Goal: Transaction & Acquisition: Purchase product/service

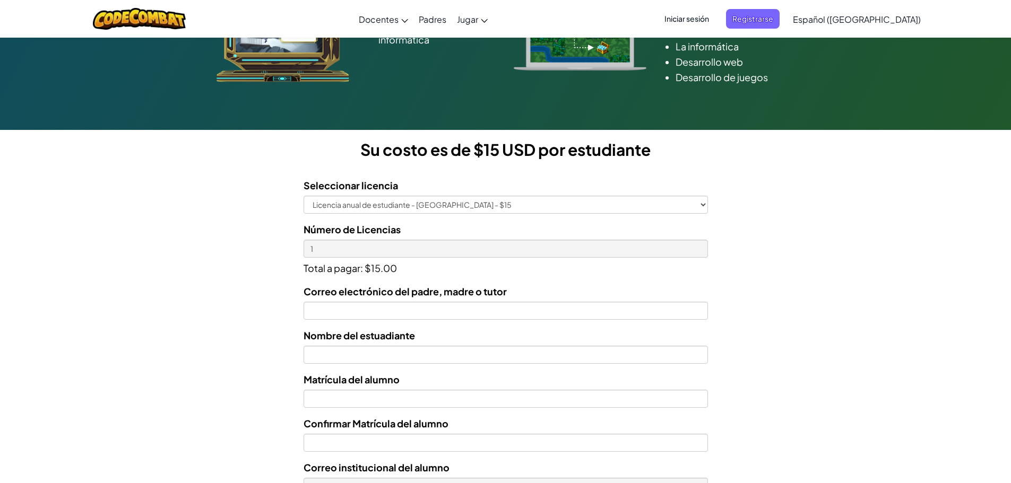
scroll to position [212, 0]
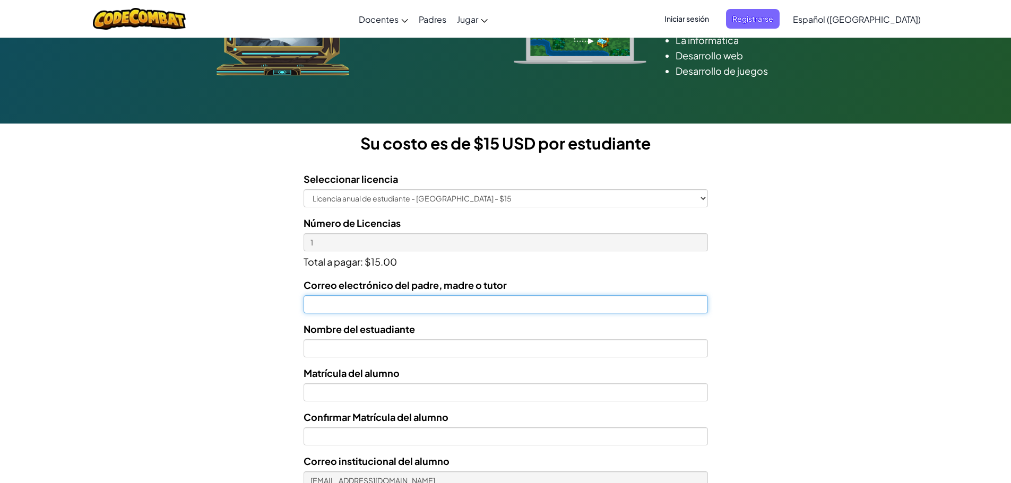
click at [439, 307] on input "Correo electrónico del padre, madre o tutor" at bounding box center [506, 305] width 404 height 18
type input "hega.jag@gmail.com"
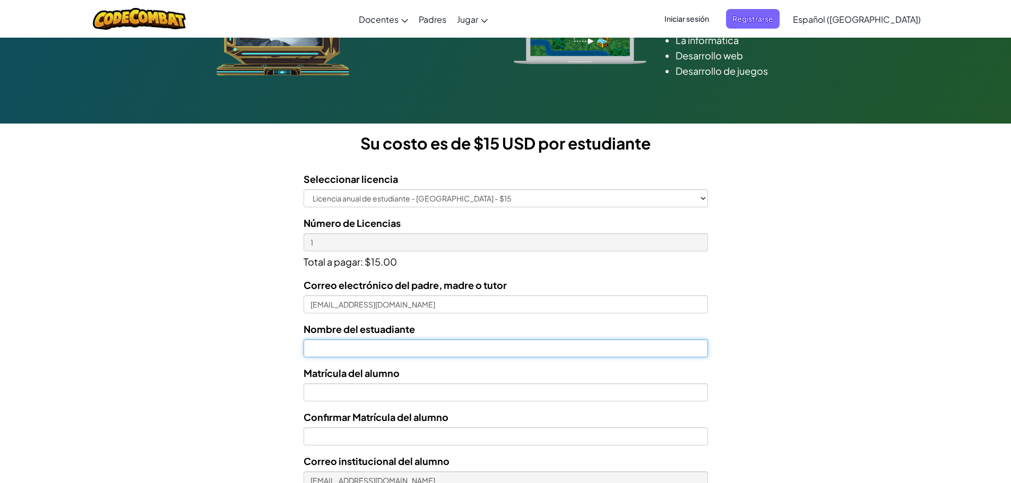
click at [438, 350] on input "text" at bounding box center [506, 349] width 404 height 18
type input "AZAEL ALEJANDRO GONZALEZ MIRANDA"
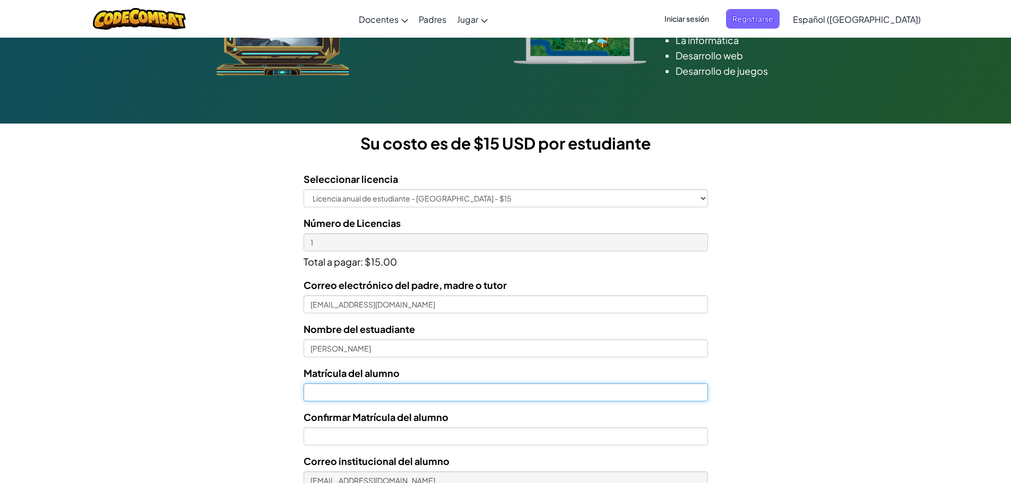
click at [422, 396] on input "Nombre del estuadiante" at bounding box center [506, 393] width 404 height 18
type input "07149634"
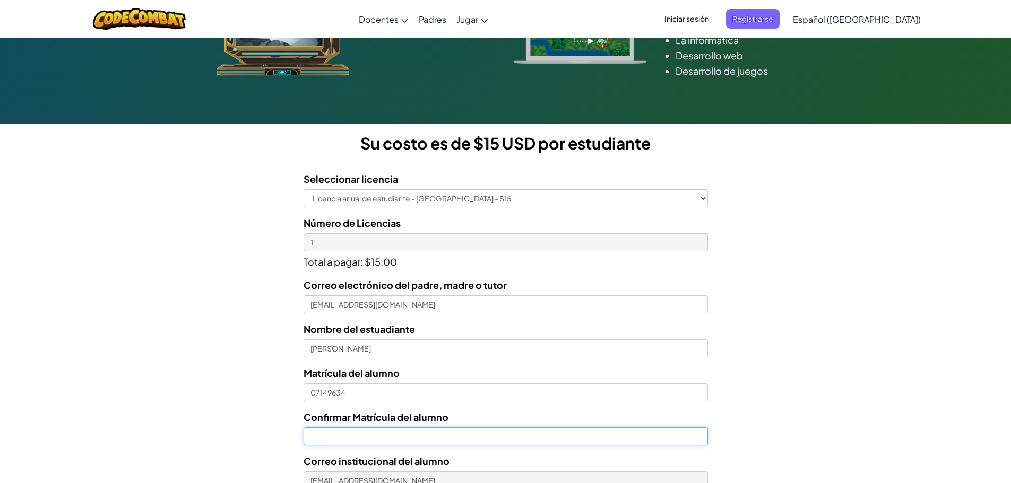
click at [404, 440] on input "Confirmar Matrícula del alumno" at bounding box center [506, 437] width 404 height 18
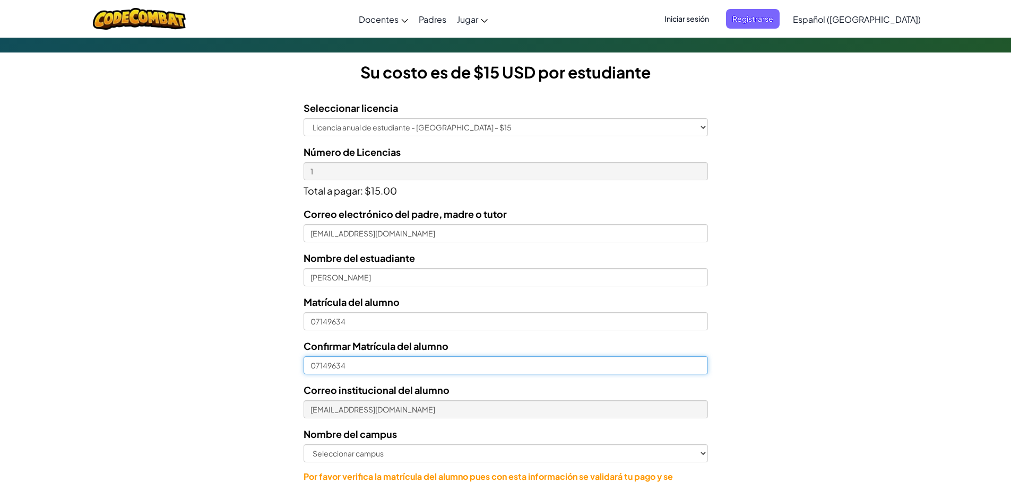
scroll to position [318, 0]
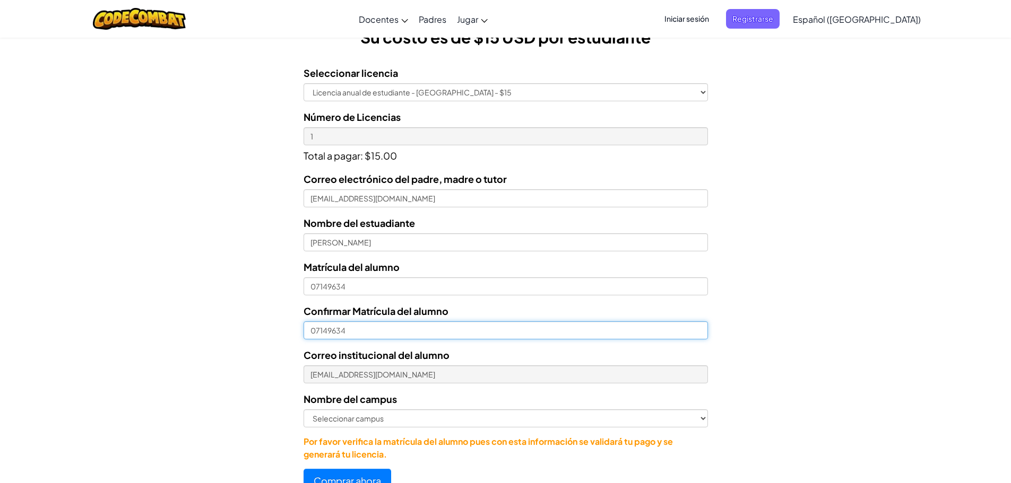
type input "07149634"
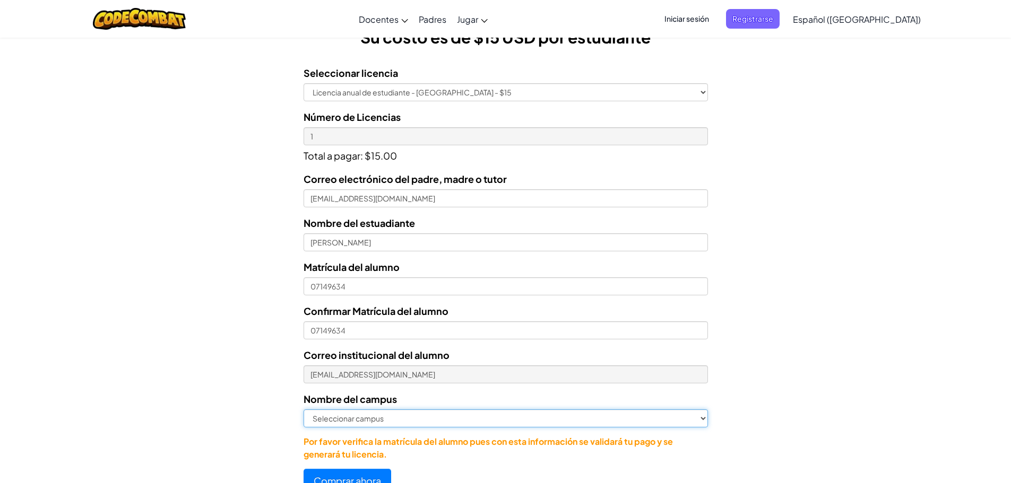
click at [691, 421] on select "Seleccionar campus Cancún Central Chihuahua Ciudad Juárez Ciudad Obregón Cuauti…" at bounding box center [506, 419] width 404 height 18
select select "Guadalupe"
click at [304, 410] on select "Seleccionar campus Cancún Central Chihuahua Ciudad Juárez Ciudad Obregón Cuauti…" at bounding box center [506, 419] width 404 height 18
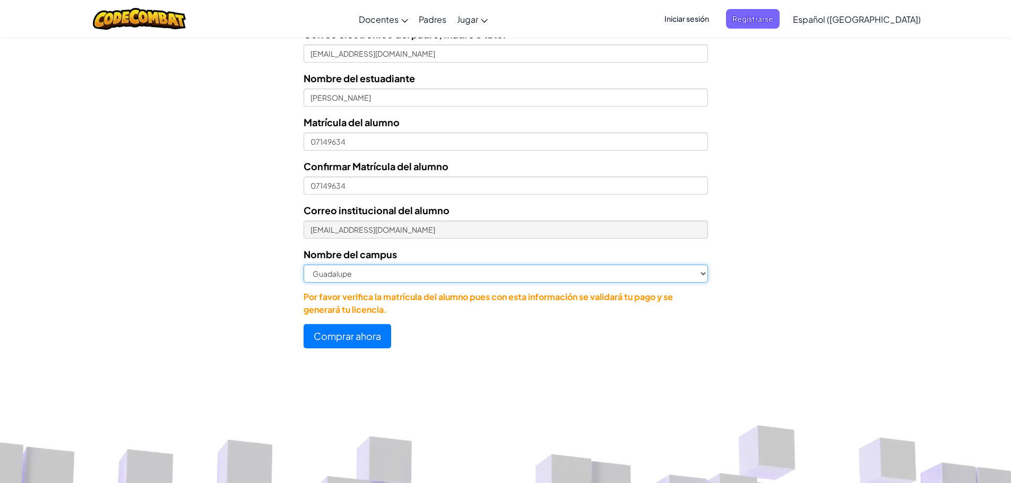
scroll to position [478, 0]
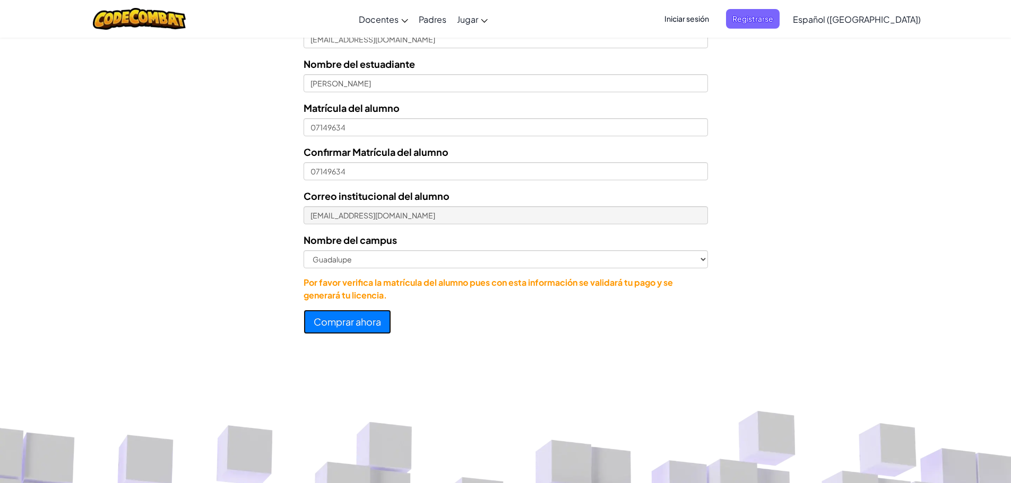
click at [354, 322] on button "Comprar ahora" at bounding box center [348, 322] width 88 height 24
